Goal: Task Accomplishment & Management: Manage account settings

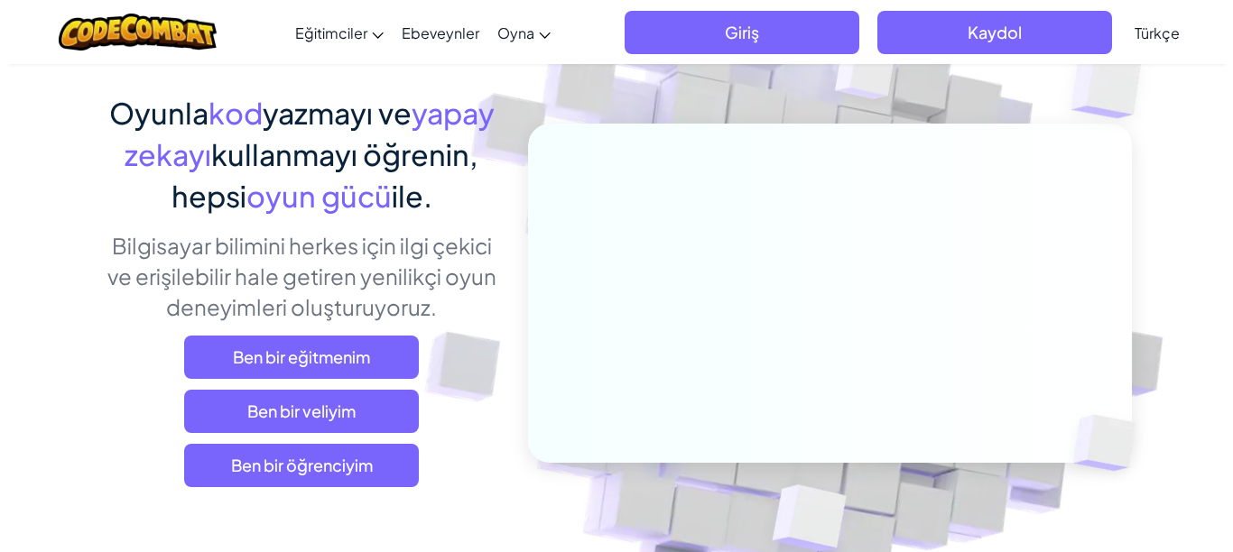
scroll to position [395, 0]
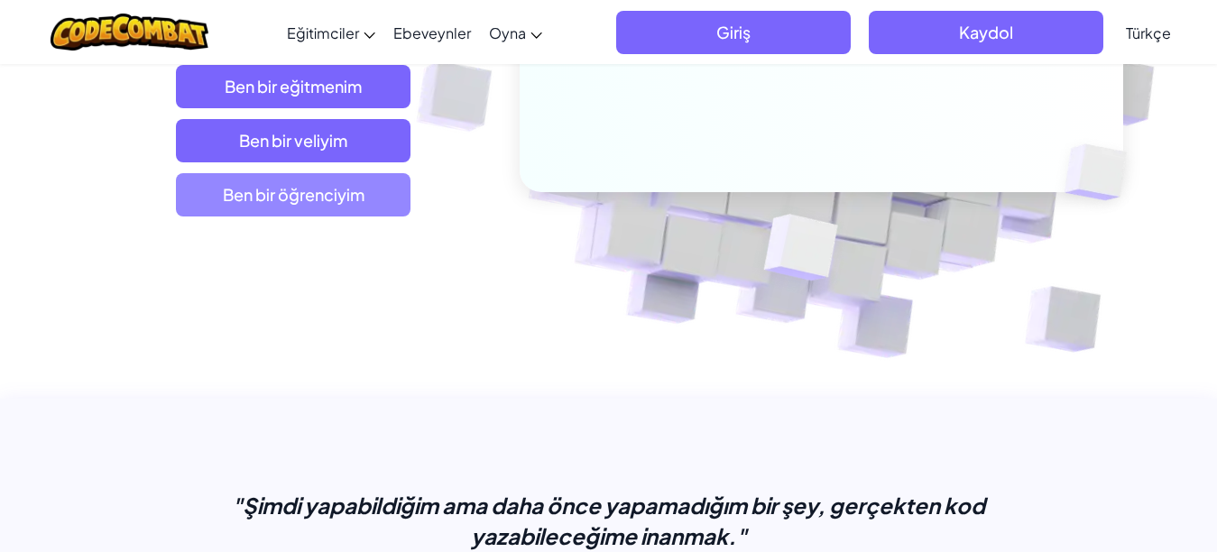
click at [215, 198] on span "Ben bir öğrenciyim" at bounding box center [293, 194] width 235 height 43
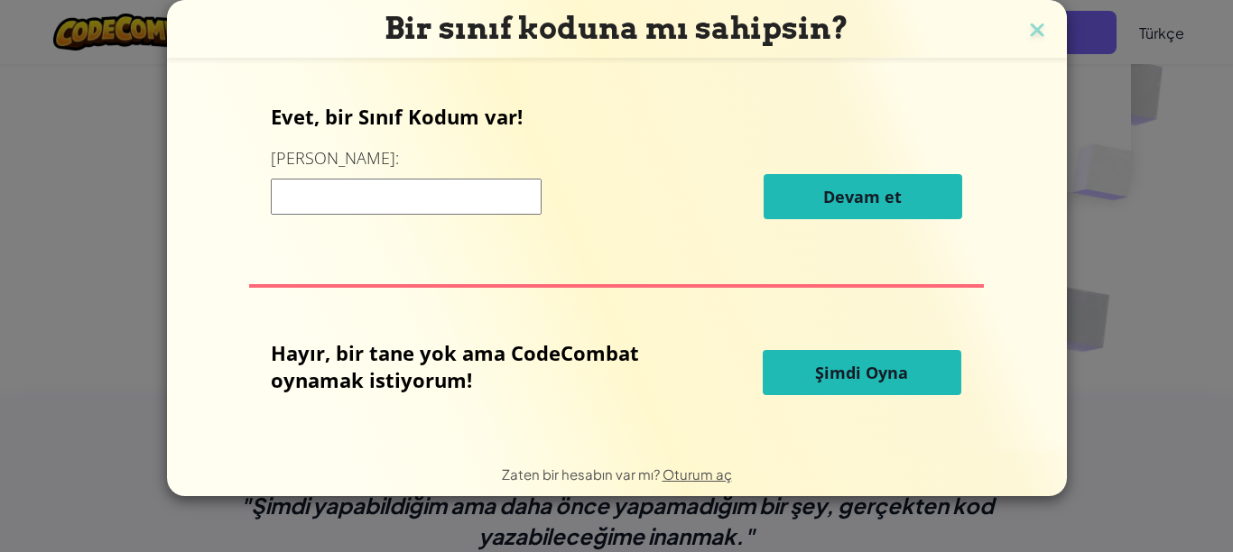
click at [559, 475] on span "Zaten bir hesabın var mı?" at bounding box center [582, 474] width 161 height 17
click at [717, 472] on span "Oturum aç" at bounding box center [696, 474] width 69 height 17
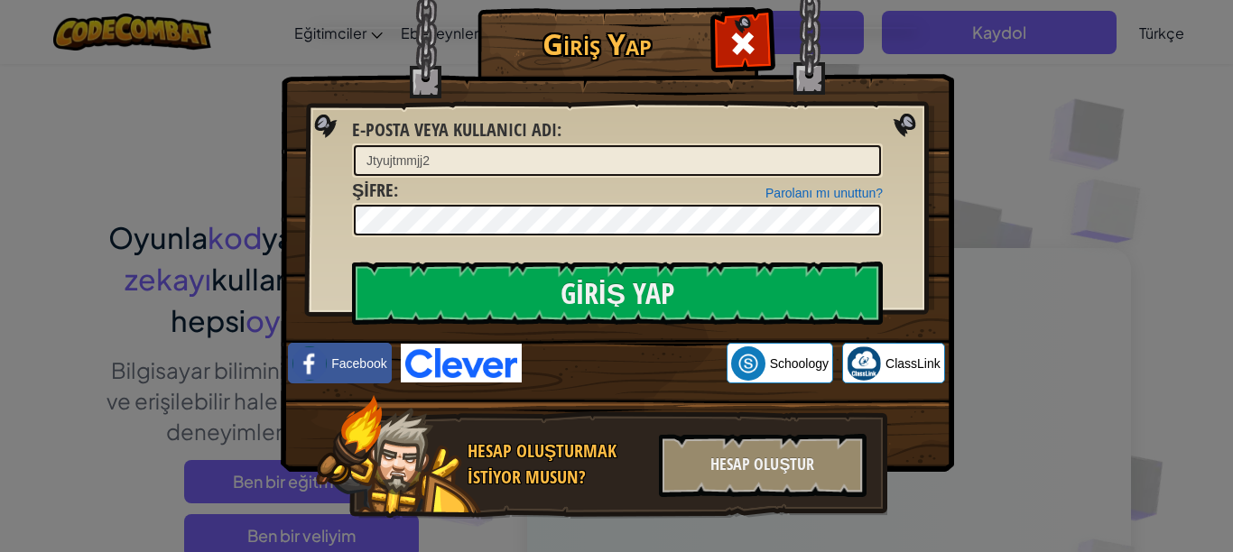
click at [569, 169] on input "Jtyujtmmjj2" at bounding box center [617, 160] width 527 height 31
type input "J"
type input "YMC06"
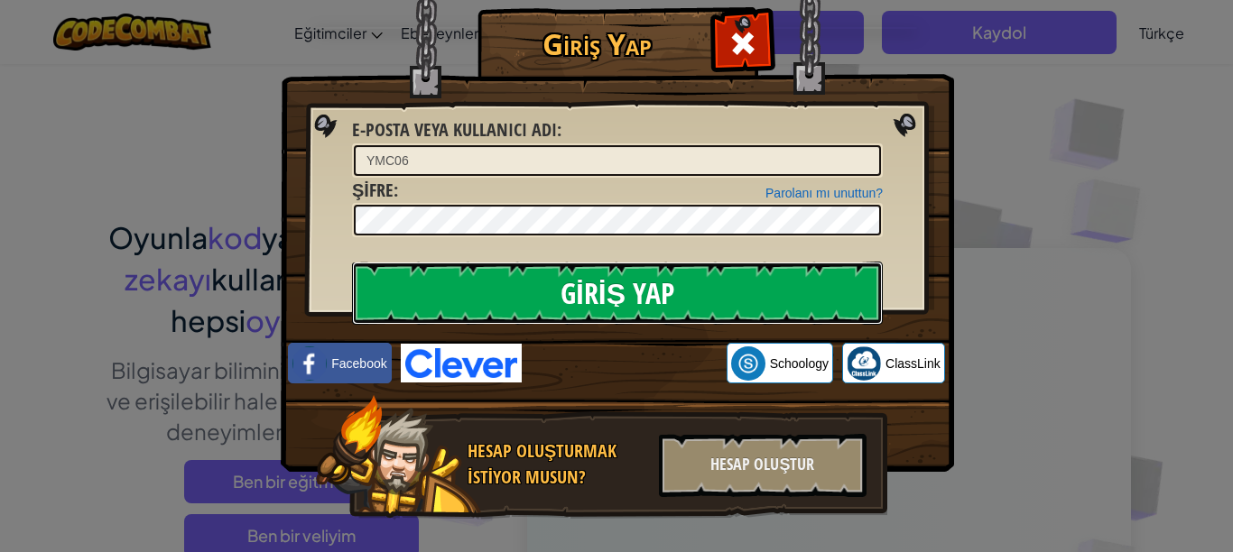
click at [529, 282] on input "Giriş Yap" at bounding box center [617, 293] width 531 height 63
